Goal: Transaction & Acquisition: Subscribe to service/newsletter

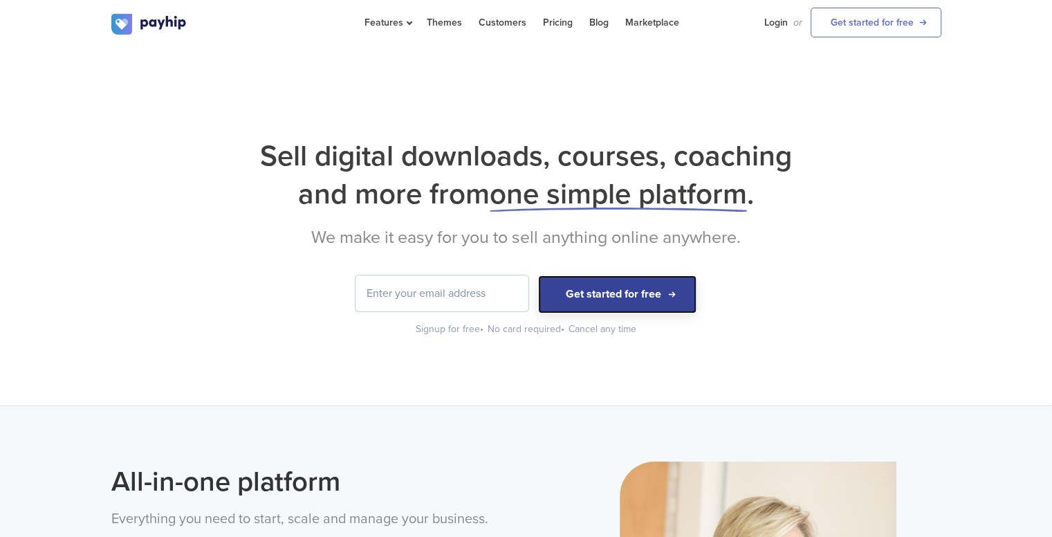
click at [595, 300] on button "Get started for free" at bounding box center [617, 294] width 158 height 38
click at [443, 291] on input "email" at bounding box center [442, 293] width 173 height 36
type input "prajapatipreet37@gmail.com"
click at [597, 306] on button "Get started for free" at bounding box center [617, 294] width 158 height 38
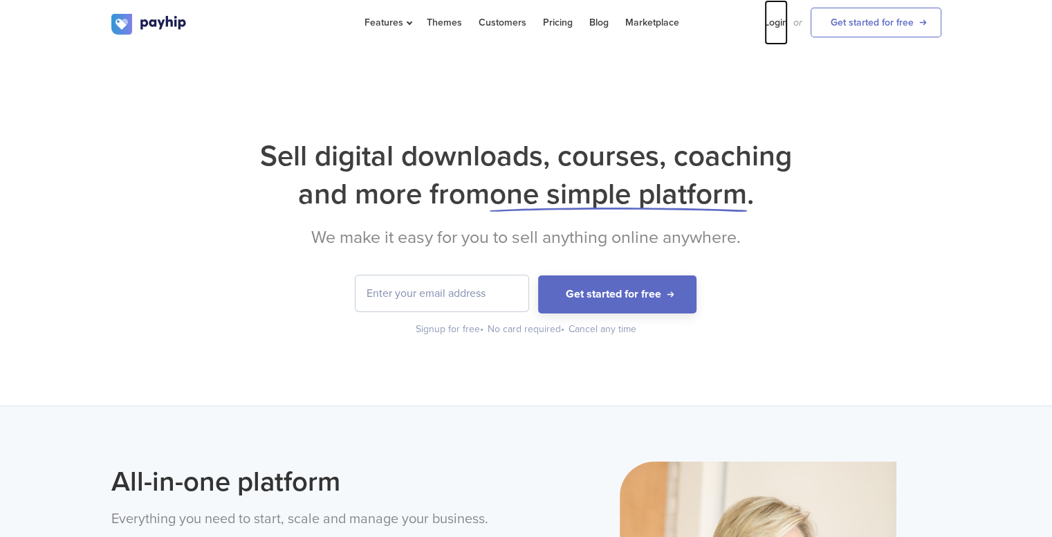
click at [782, 25] on link "Login" at bounding box center [776, 22] width 24 height 45
